Goal: Information Seeking & Learning: Learn about a topic

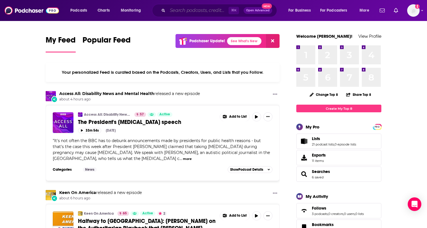
click at [195, 9] on input "Search podcasts, credits, & more..." at bounding box center [198, 10] width 61 height 9
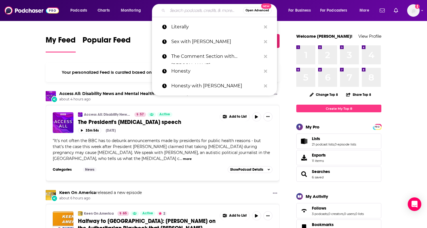
paste input "b8w!ZE8iM2xq!NS"
type input "b8w!ZE8iM2xq!NS"
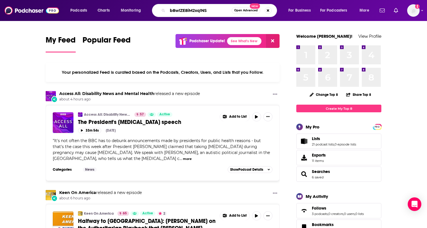
drag, startPoint x: 213, startPoint y: 11, endPoint x: 149, endPoint y: 2, distance: 64.7
click at [152, 10] on div "Podcasts Charts Monitoring b8w!ZE8iM2xq!NS Open Advanced New For Business For P…" at bounding box center [220, 10] width 308 height 13
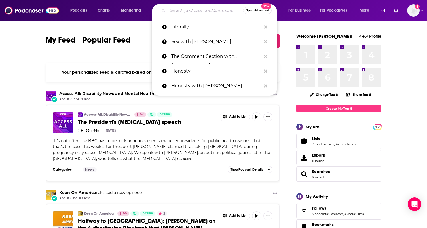
paste input "We Met At Acme"
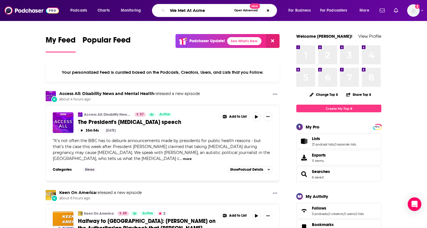
type input "We Met At Acme"
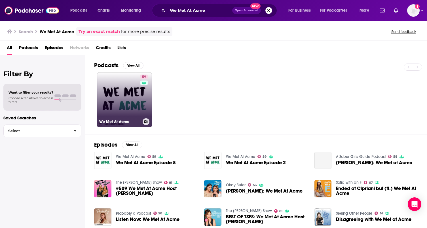
click at [128, 99] on link "59 We Met At Acme" at bounding box center [124, 99] width 55 height 55
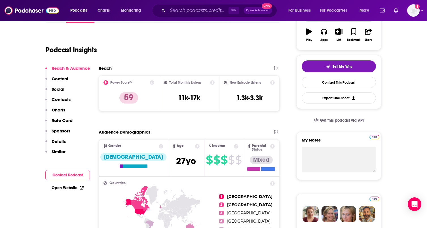
scroll to position [98, 0]
